Goal: Task Accomplishment & Management: Manage account settings

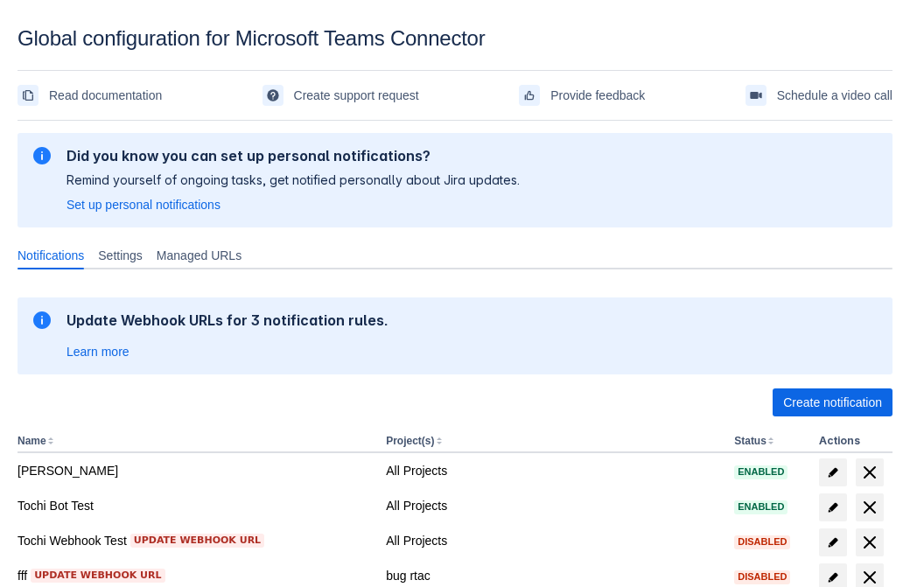
click at [832, 402] on span "Create notification" at bounding box center [832, 402] width 99 height 28
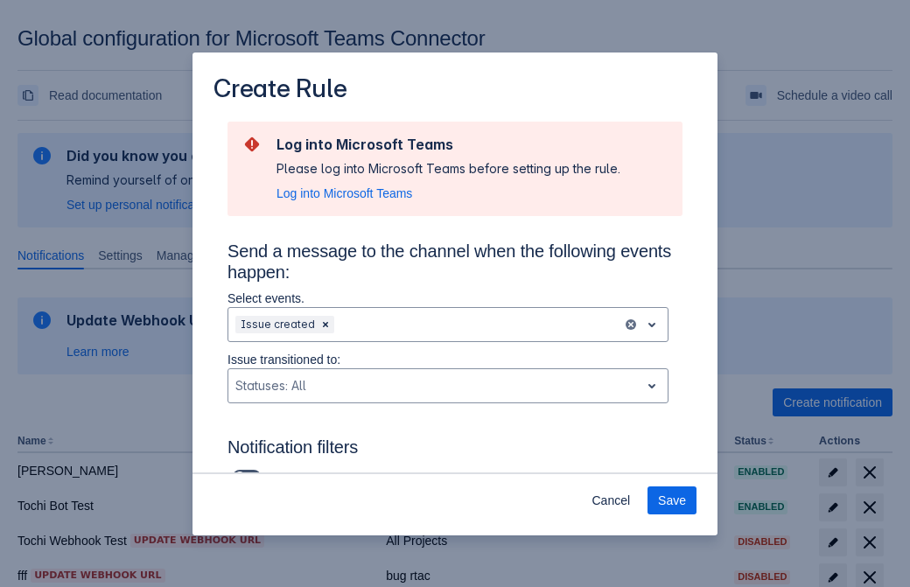
type input "RuleName-826275New Rule (42)"
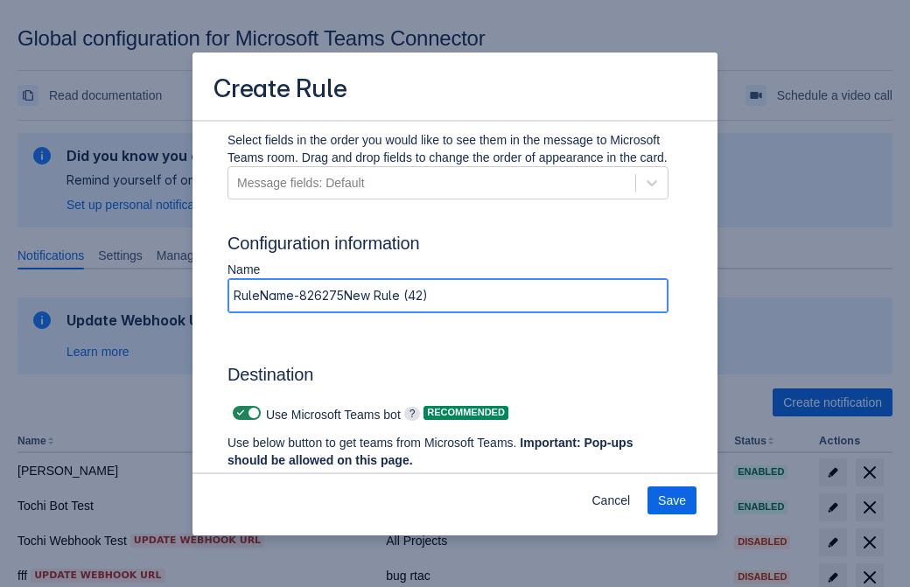
scroll to position [1344, 0]
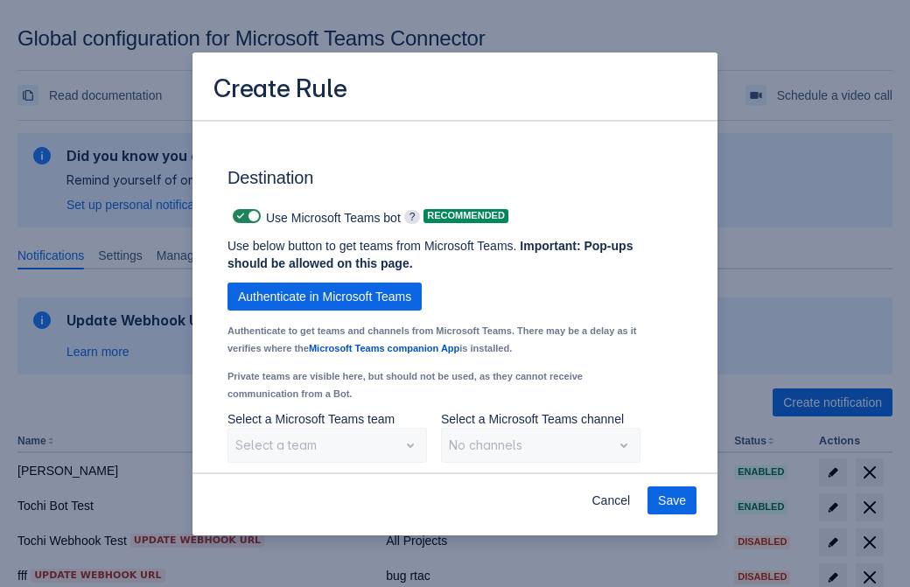
click at [325, 297] on span "Authenticate in Microsoft Teams" at bounding box center [324, 297] width 173 height 28
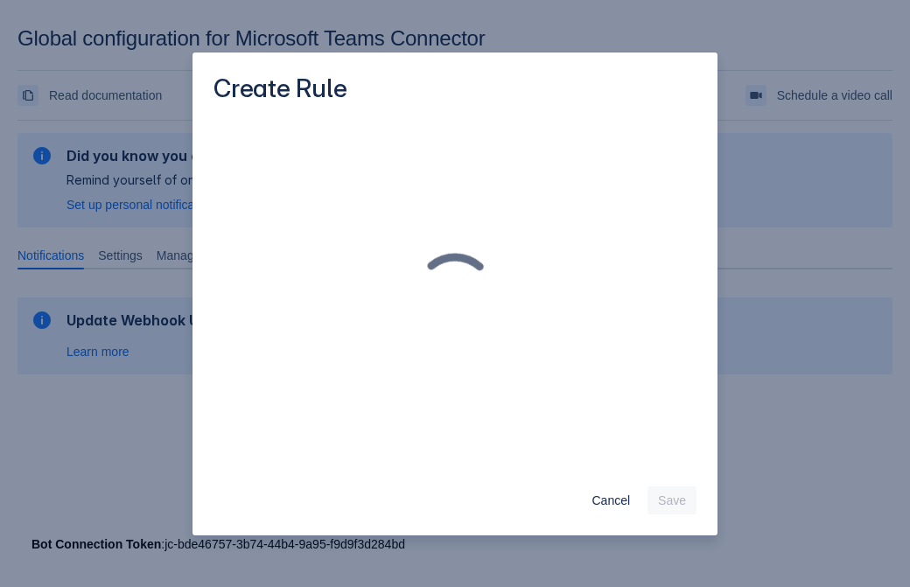
scroll to position [0, 0]
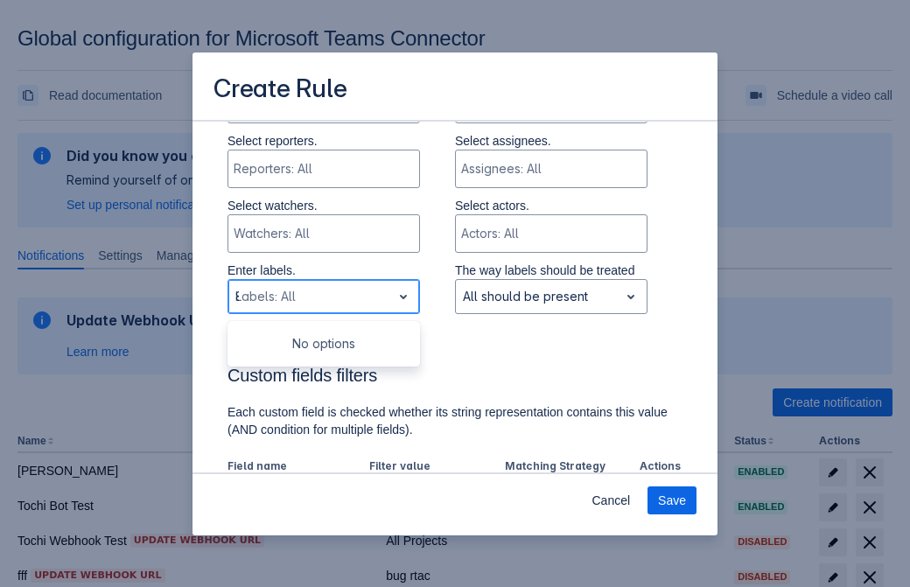
type input "826275_label"
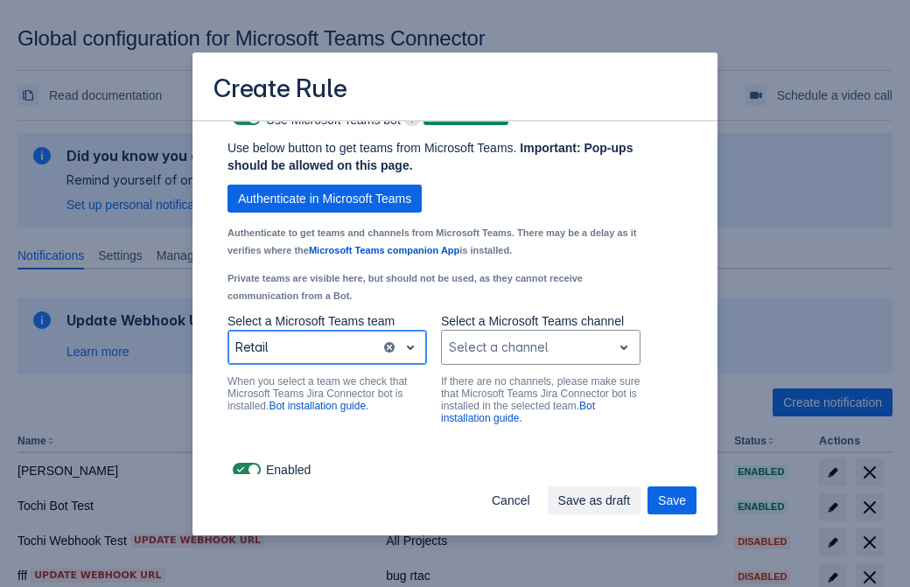
scroll to position [1332, 0]
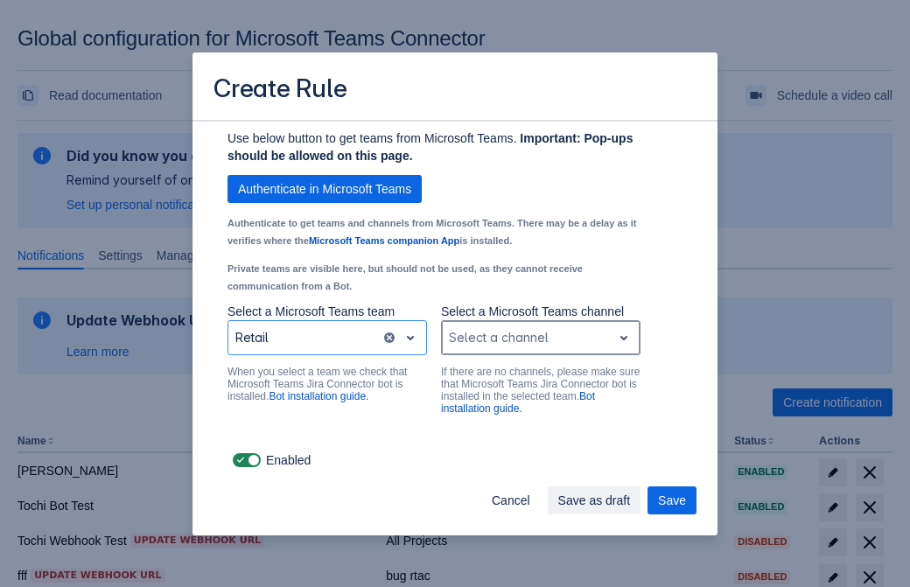
click at [540, 338] on div "Scrollable content" at bounding box center [527, 337] width 156 height 21
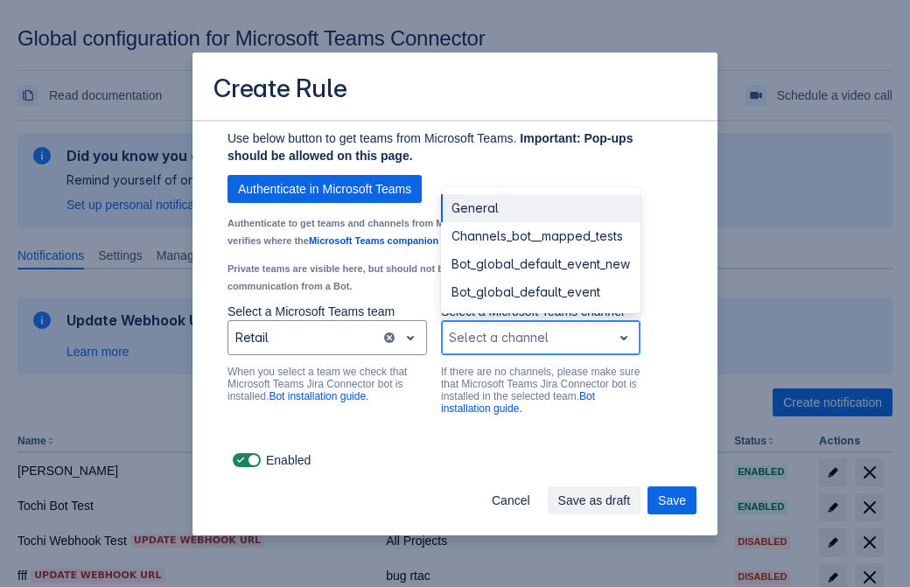
click at [540, 292] on div "Bot_global_default_event" at bounding box center [540, 292] width 199 height 28
click at [631, 500] on span "Save as draft" at bounding box center [594, 500] width 73 height 28
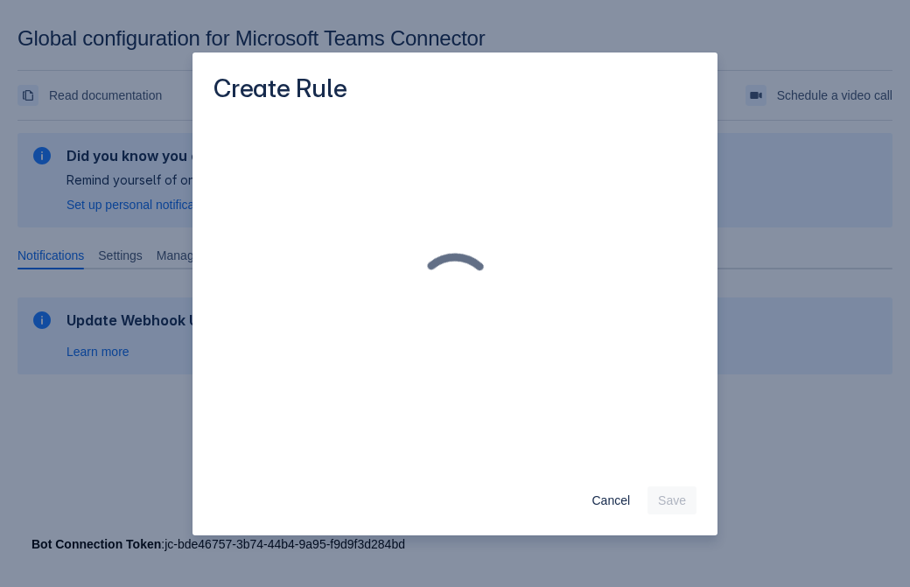
scroll to position [0, 0]
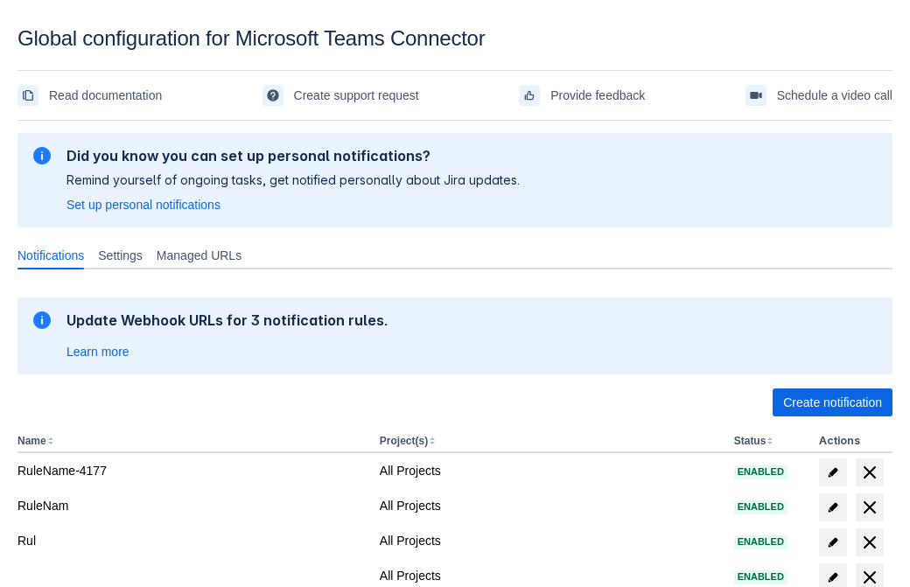
scroll to position [361, 0]
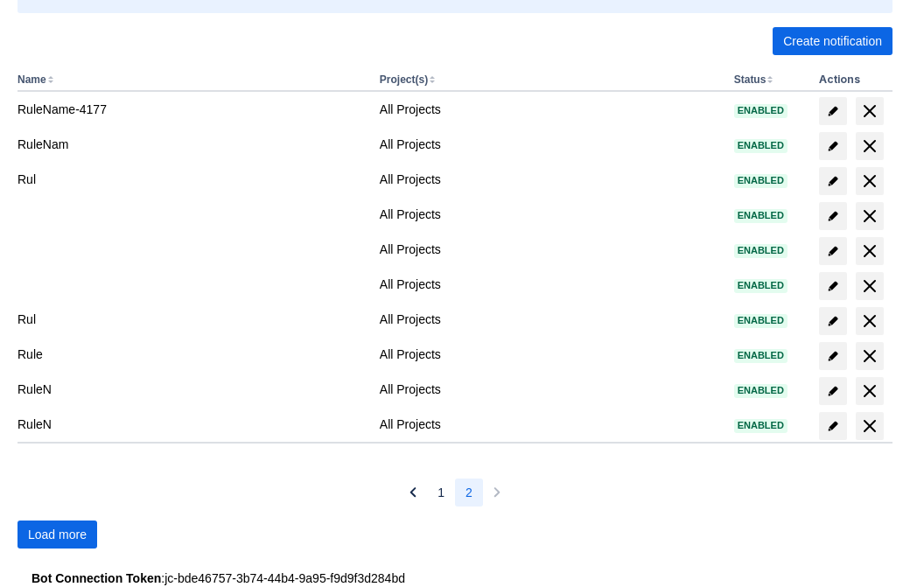
click at [57, 535] on span "Load more" at bounding box center [57, 535] width 59 height 28
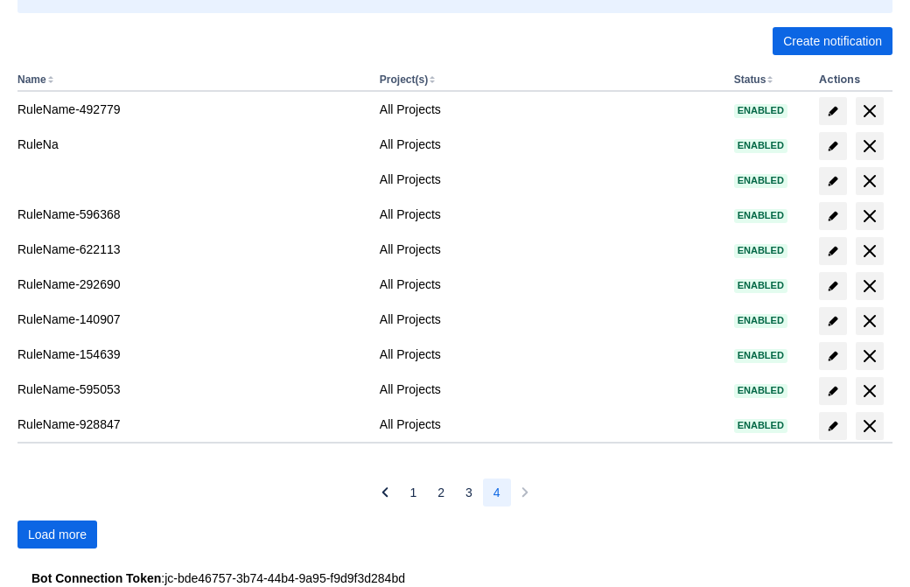
click at [57, 535] on span "Load more" at bounding box center [57, 535] width 59 height 28
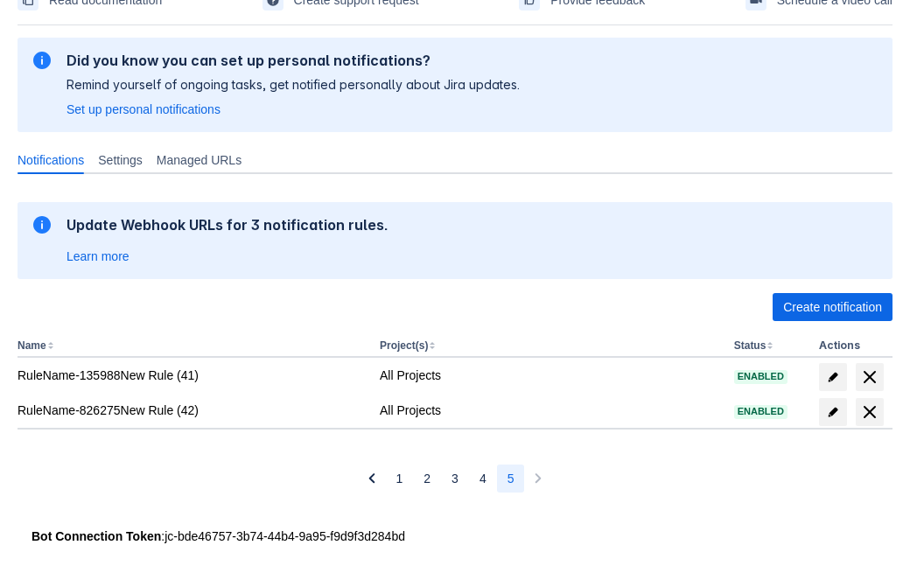
scroll to position [95, 0]
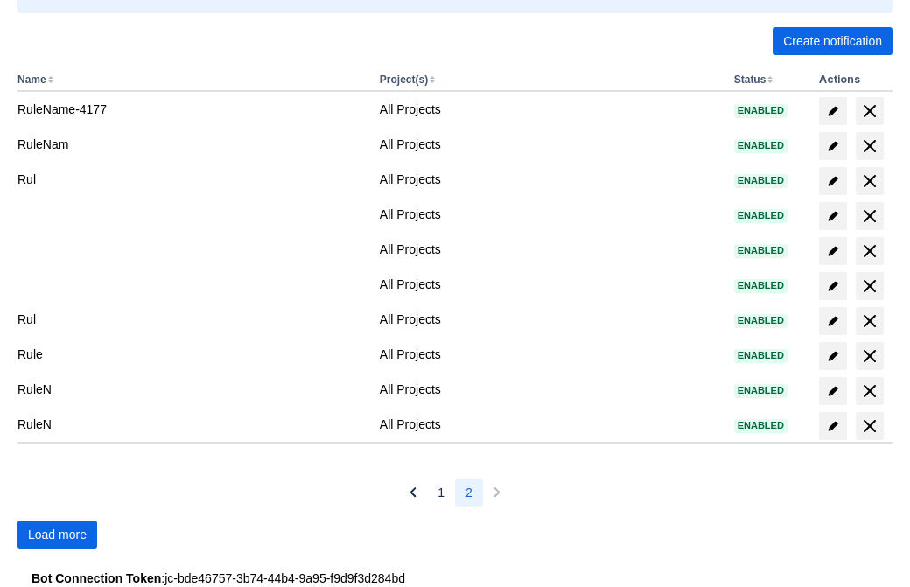
click at [57, 535] on span "Load more" at bounding box center [57, 535] width 59 height 28
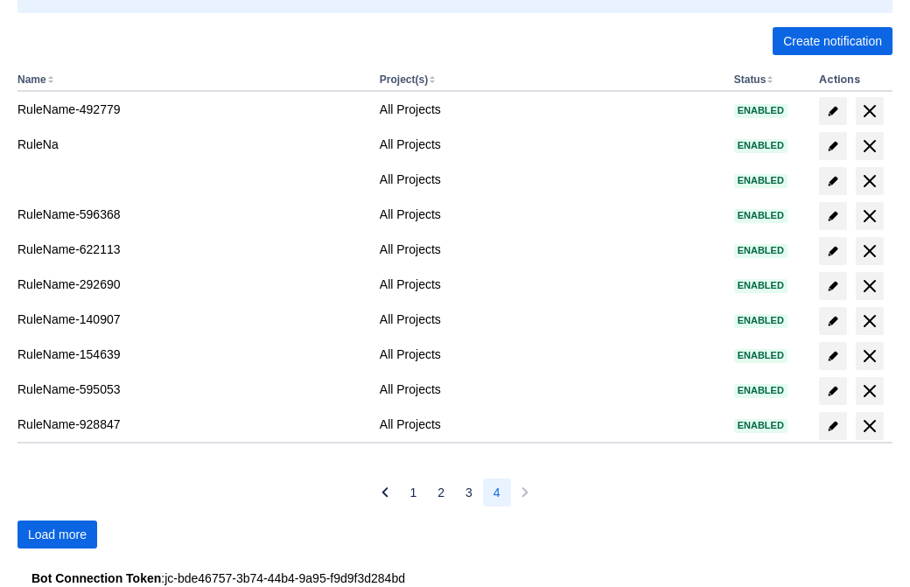
click at [57, 535] on span "Load more" at bounding box center [57, 535] width 59 height 28
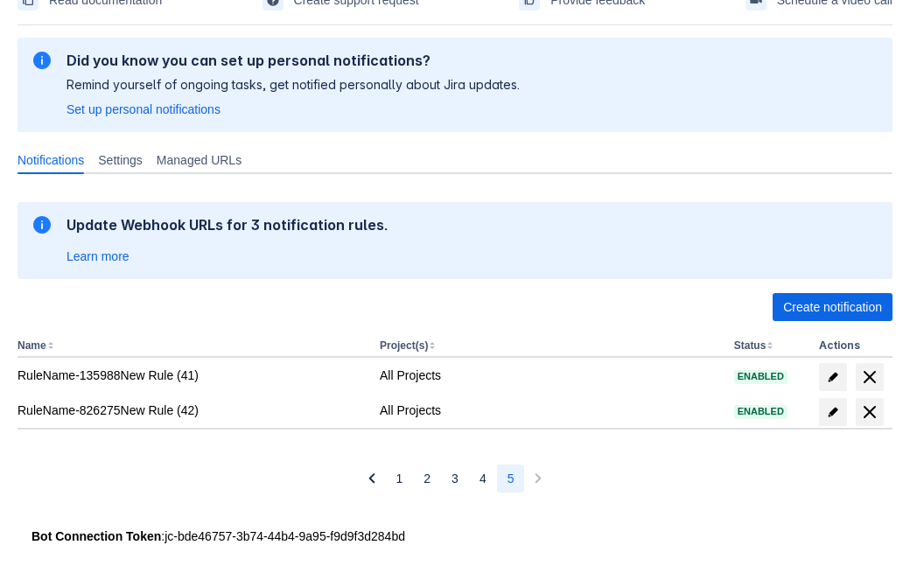
click at [869, 412] on span "delete" at bounding box center [869, 412] width 21 height 21
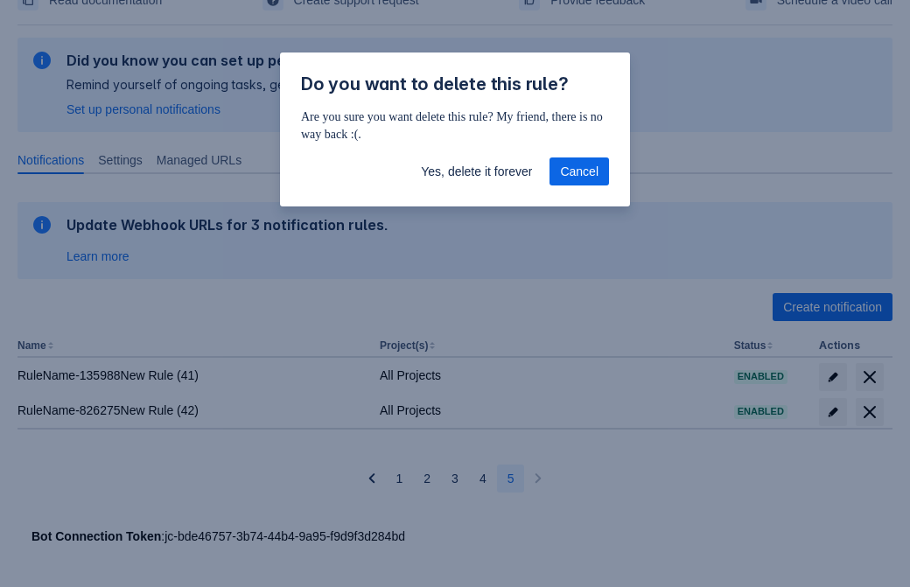
click at [476, 171] on span "Yes, delete it forever" at bounding box center [476, 171] width 111 height 28
